Goal: Information Seeking & Learning: Learn about a topic

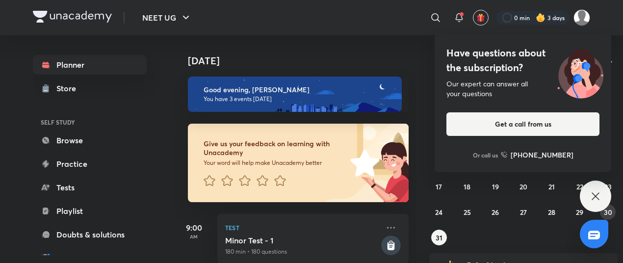
click at [615, 217] on div "27 28 29 30 31 1 2 3 4 5 6 7 8 9 10 11 12 13 14 15 16 17 18 19 20 21 22 23 24 2…" at bounding box center [524, 173] width 189 height 143
click at [611, 216] on button "30" at bounding box center [608, 212] width 16 height 16
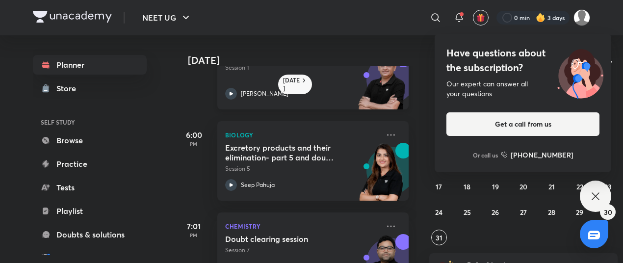
scroll to position [137, 0]
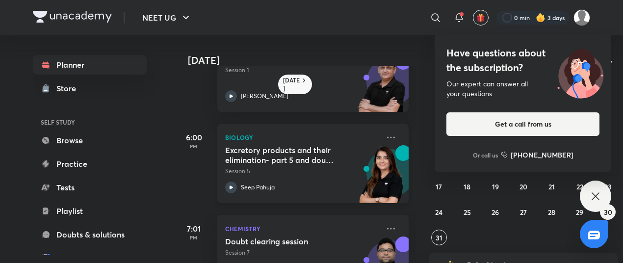
click at [293, 169] on p "Session 5" at bounding box center [302, 171] width 154 height 9
